Goal: Information Seeking & Learning: Learn about a topic

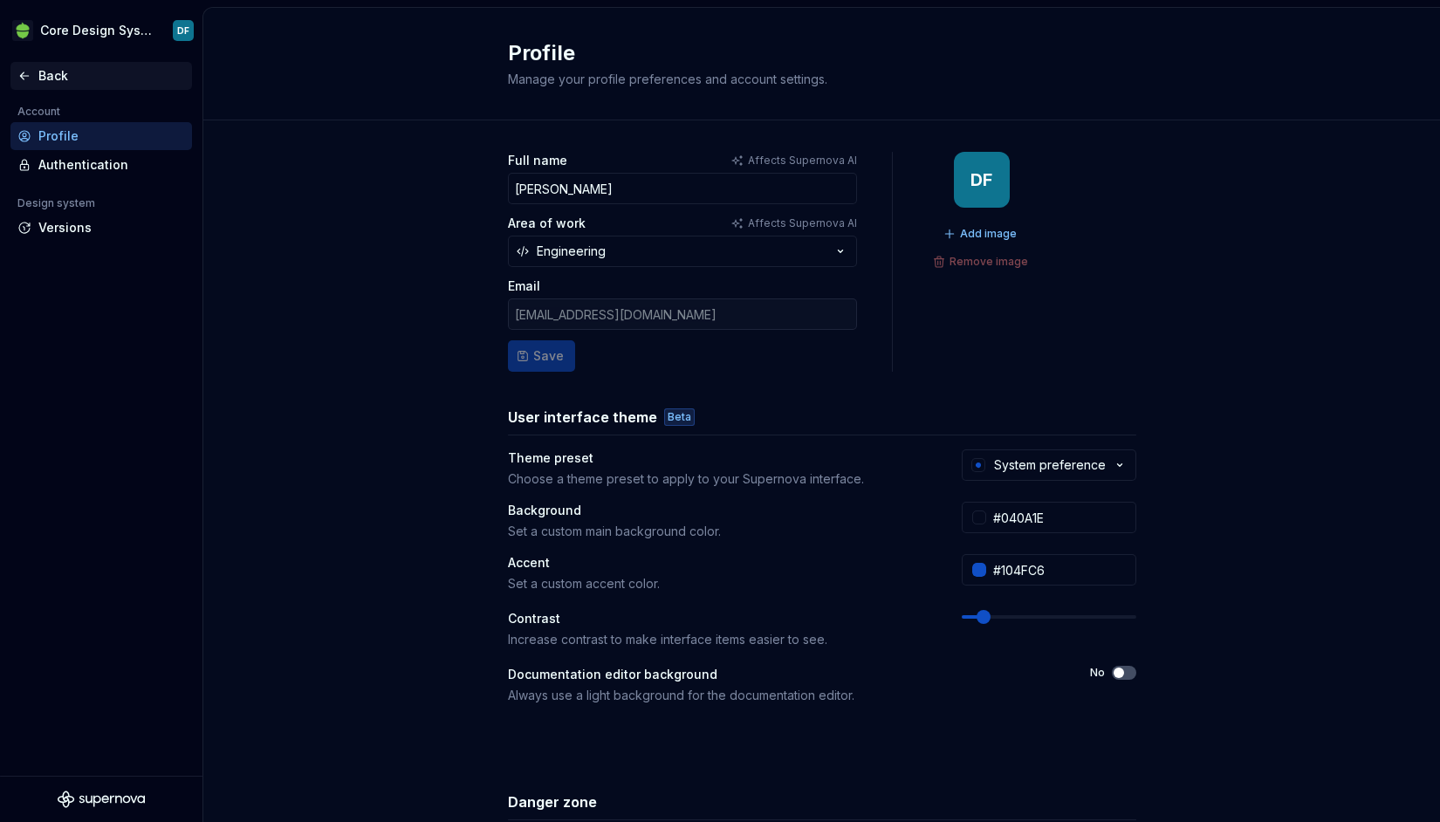
click at [41, 79] on div "Back" at bounding box center [111, 75] width 147 height 17
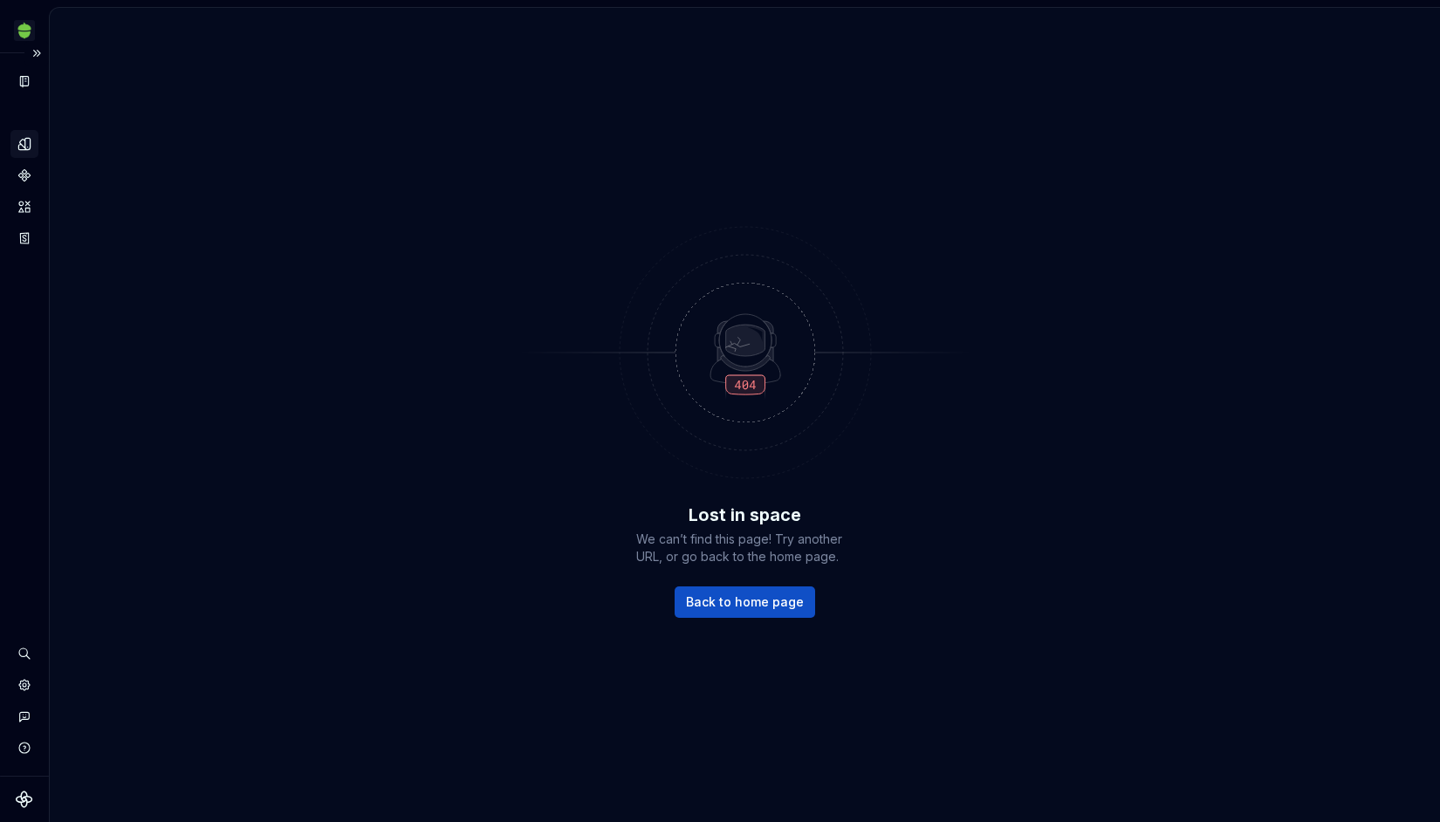
click at [24, 148] on icon "Design tokens" at bounding box center [23, 143] width 11 height 11
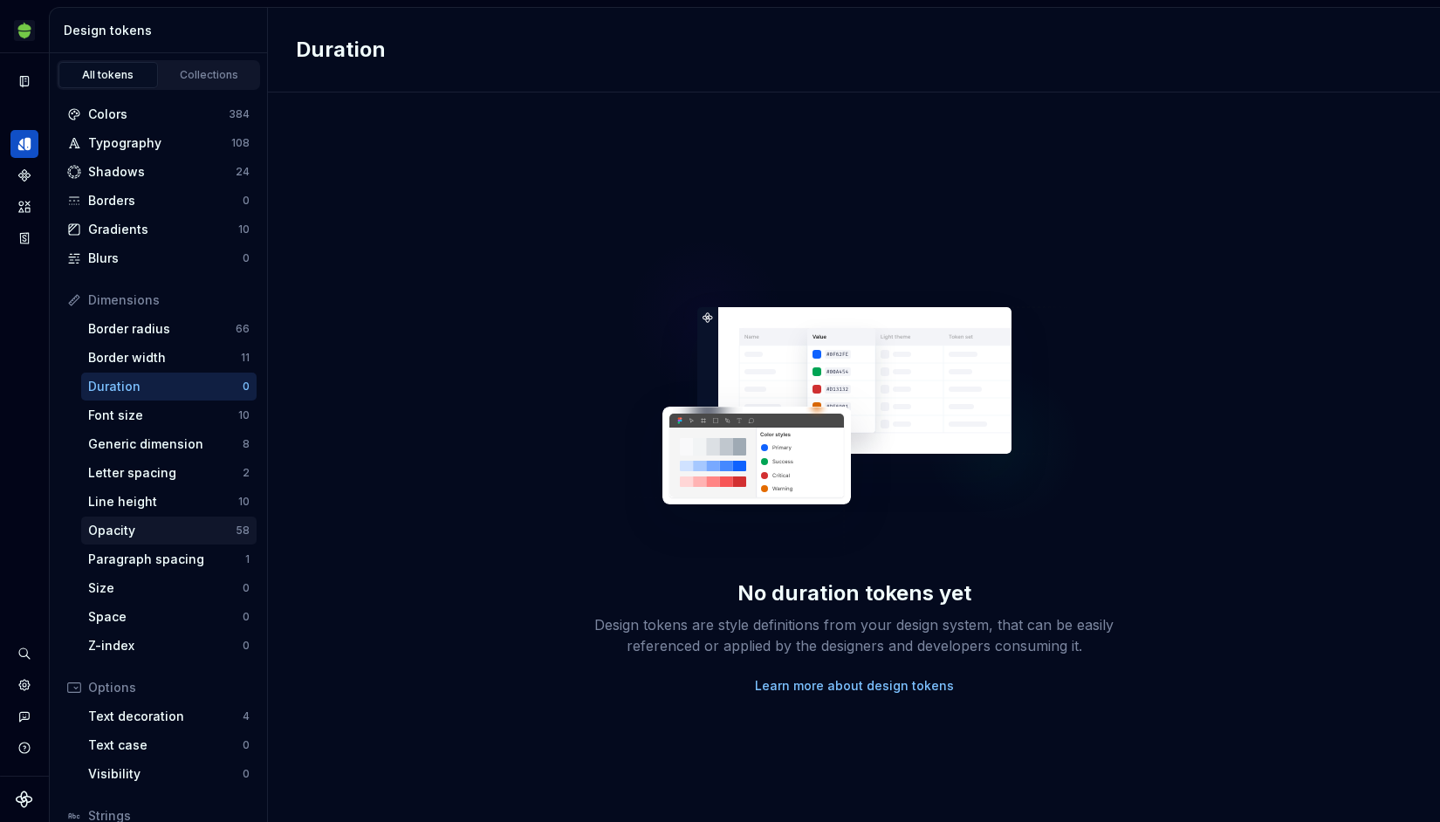
click at [151, 524] on div "Opacity" at bounding box center [162, 530] width 148 height 17
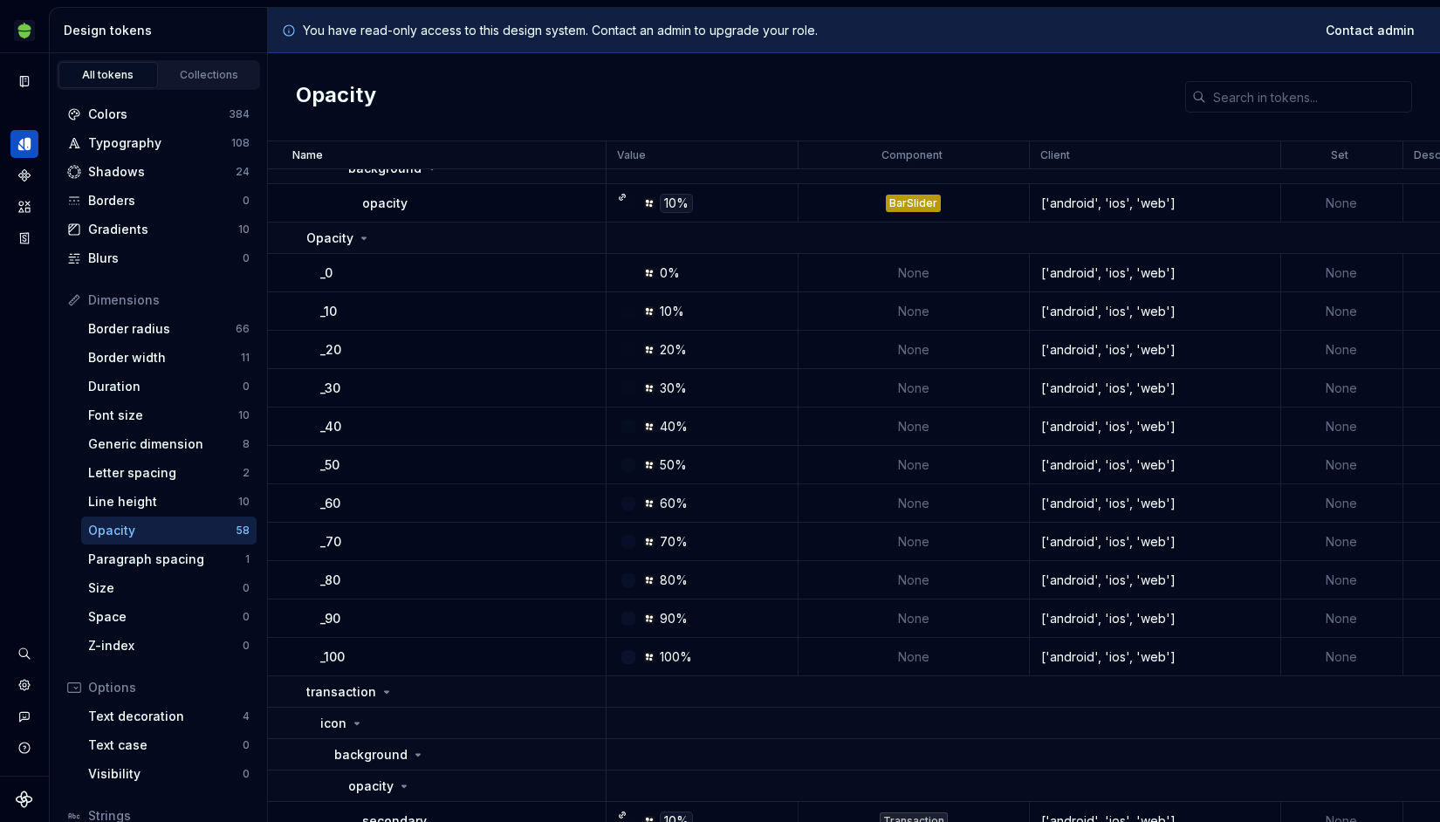
scroll to position [1624, 0]
drag, startPoint x: 357, startPoint y: 653, endPoint x: 322, endPoint y: 651, distance: 35.0
click at [322, 651] on div "_100" at bounding box center [462, 656] width 285 height 17
drag, startPoint x: 319, startPoint y: 312, endPoint x: 357, endPoint y: 309, distance: 38.5
click at [357, 309] on td "_10" at bounding box center [437, 311] width 339 height 38
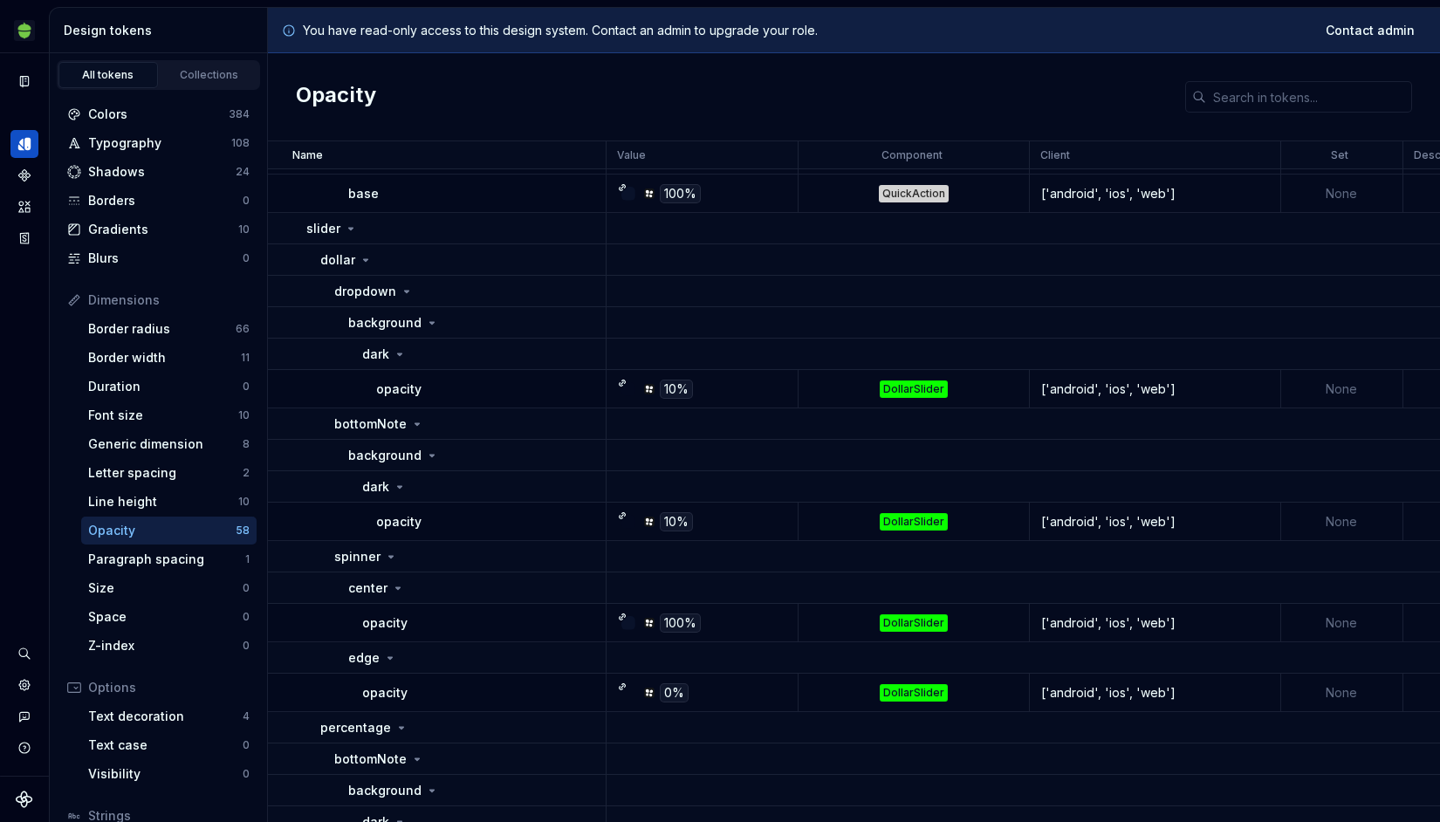
scroll to position [0, 0]
